Goal: Navigation & Orientation: Understand site structure

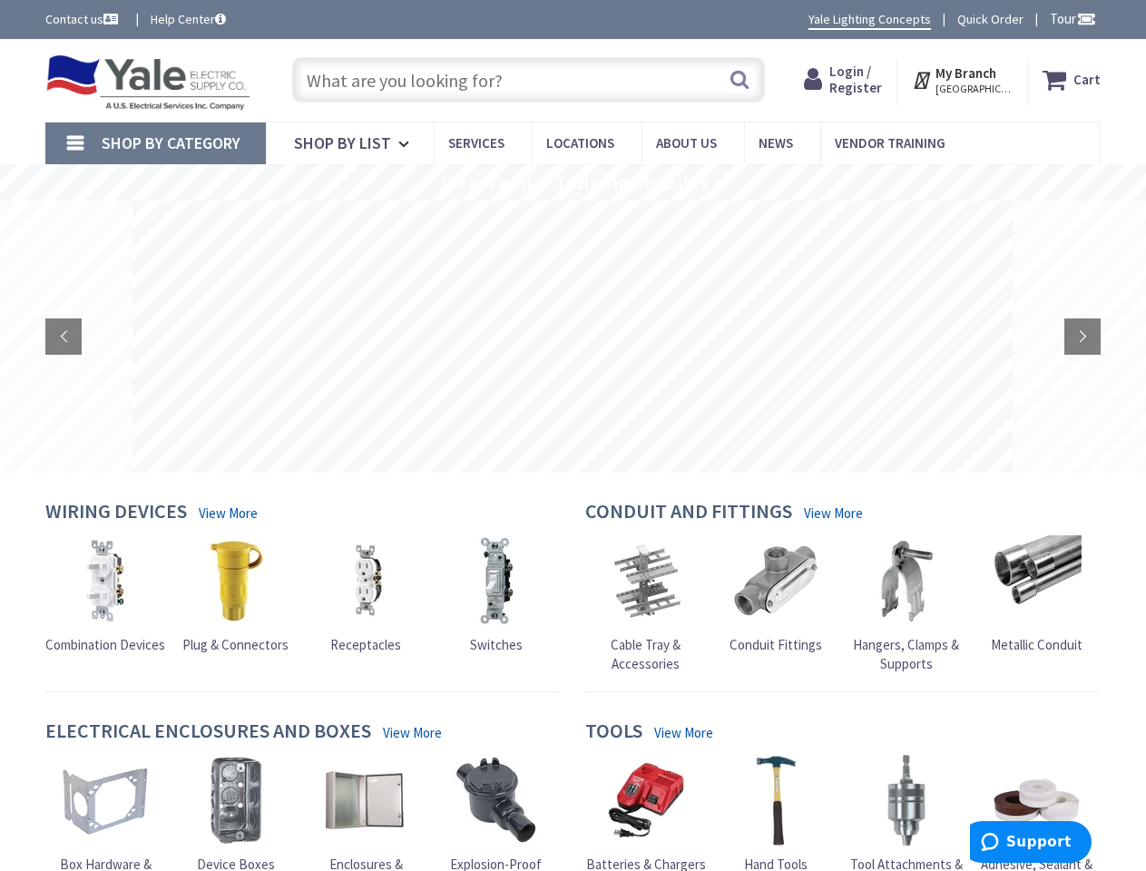
click at [572, 435] on rs-layer at bounding box center [572, 337] width 880 height 272
click at [1070, 18] on span "Tour" at bounding box center [1073, 18] width 46 height 17
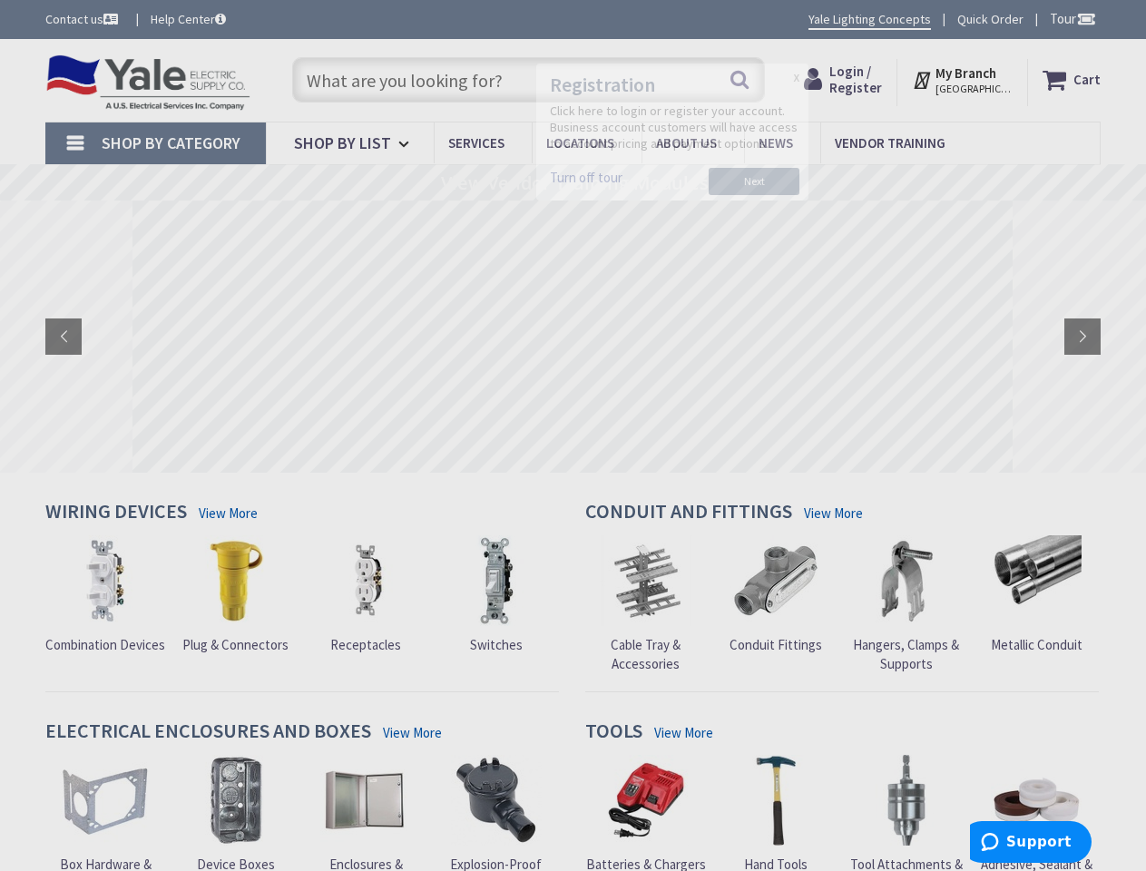
click at [1085, 18] on div at bounding box center [573, 435] width 1146 height 871
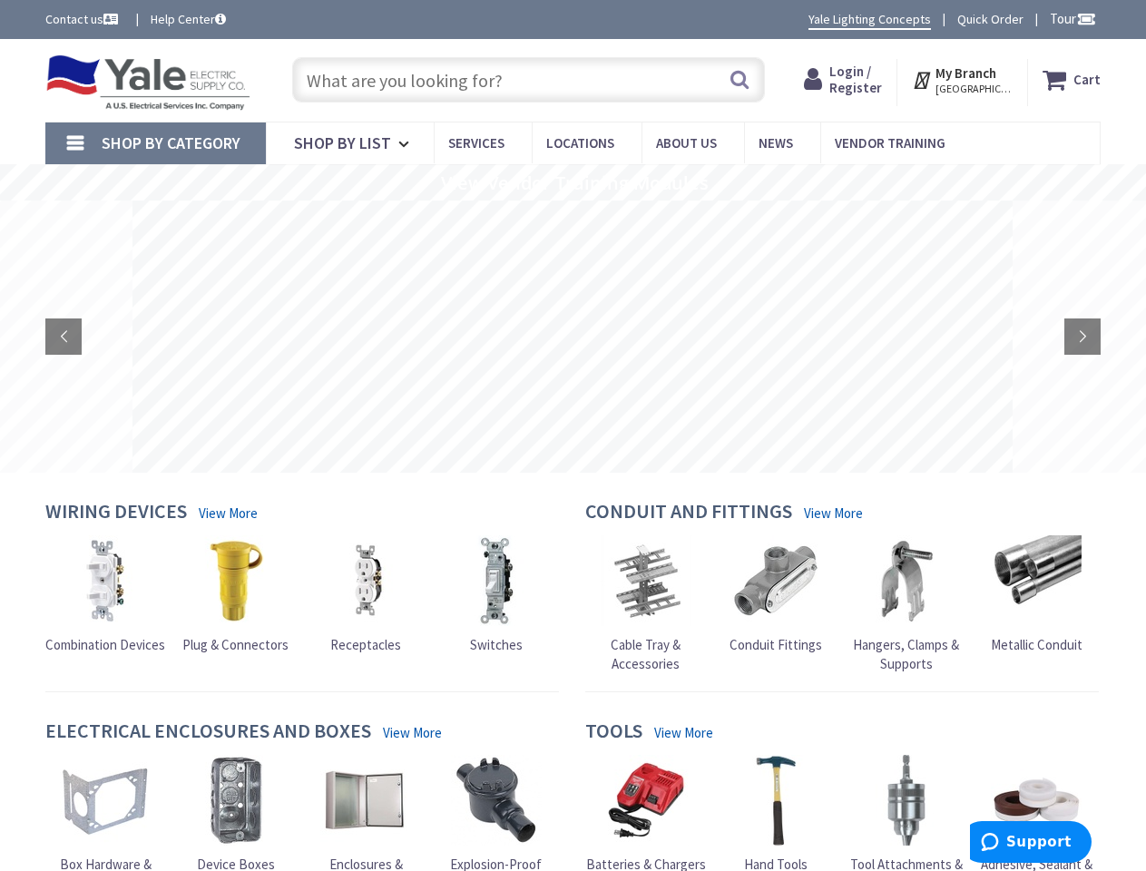
click at [964, 80] on strong "My Branch" at bounding box center [965, 72] width 61 height 17
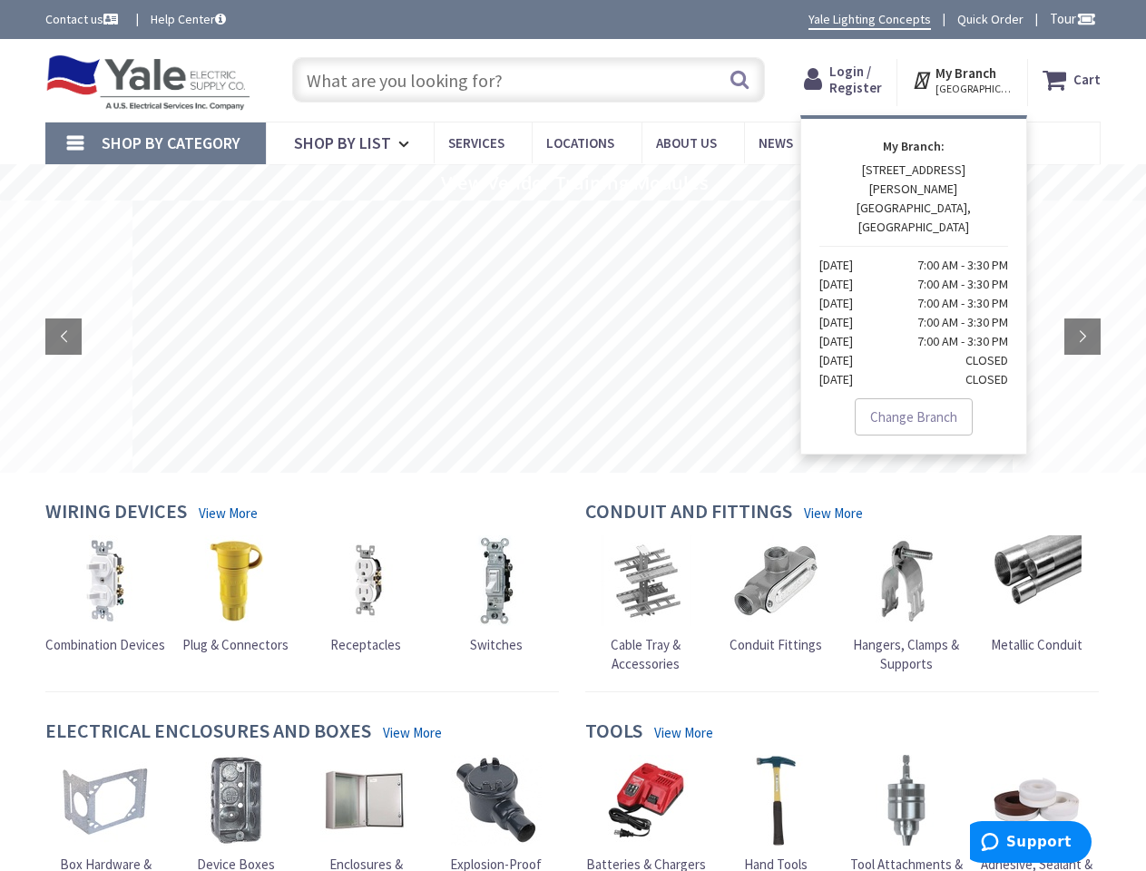
click at [155, 143] on span "Shop By Category" at bounding box center [171, 142] width 139 height 21
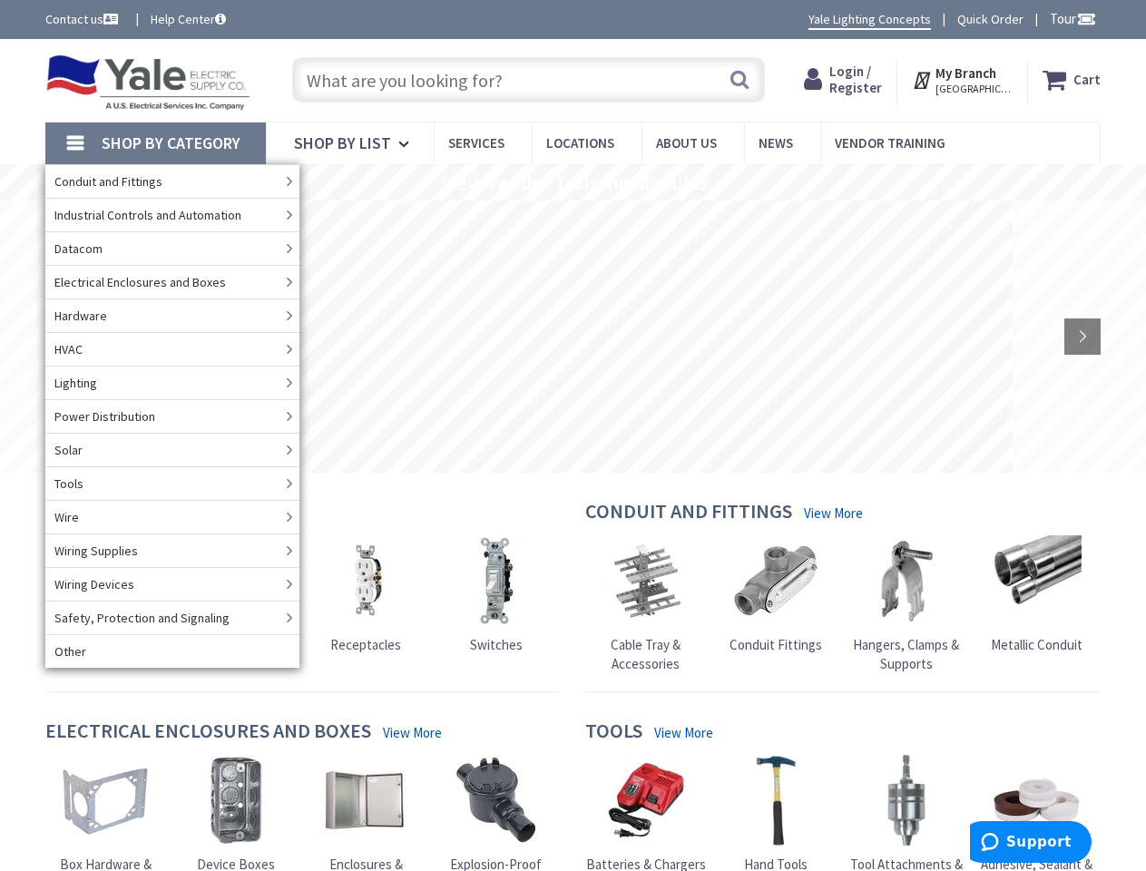
click at [572, 182] on rs-slide "View Vendor Training Modules" at bounding box center [573, 182] width 1146 height 36
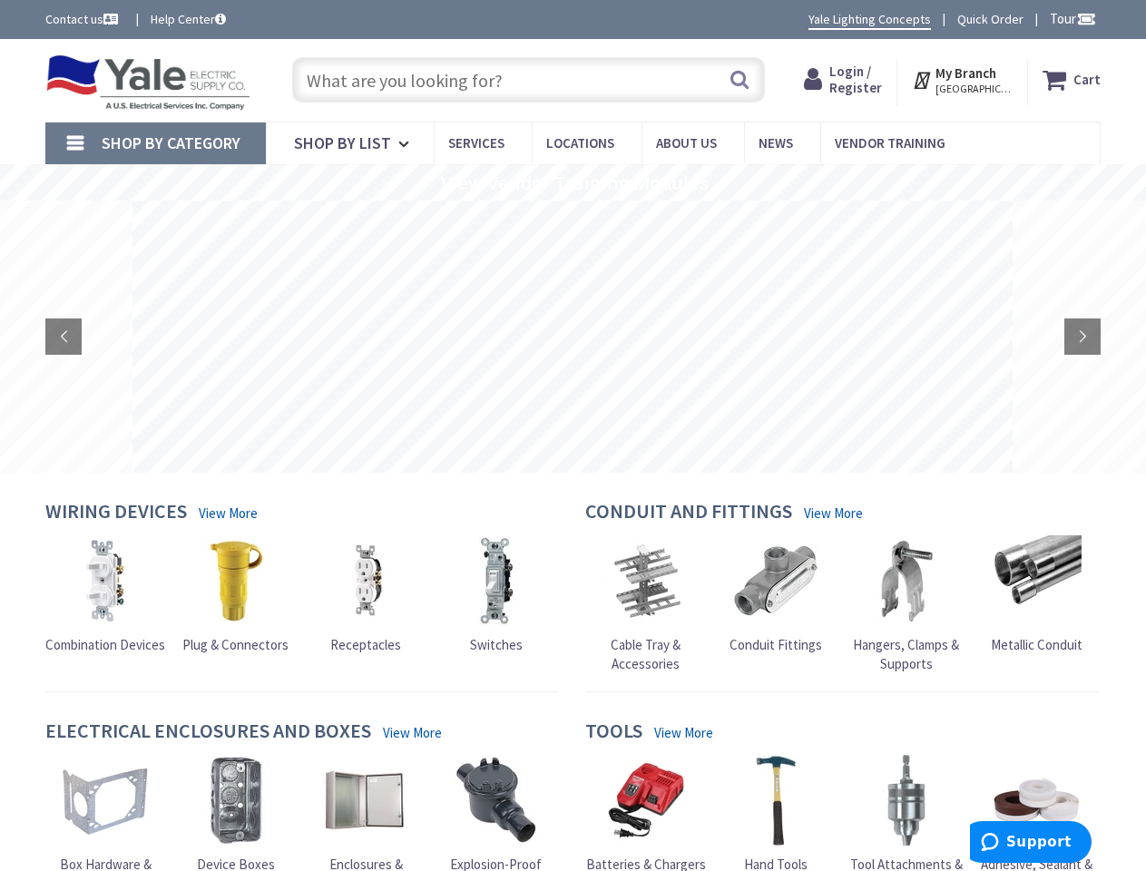
click at [572, 337] on rs-layer at bounding box center [572, 337] width 880 height 272
